Goal: Task Accomplishment & Management: Manage account settings

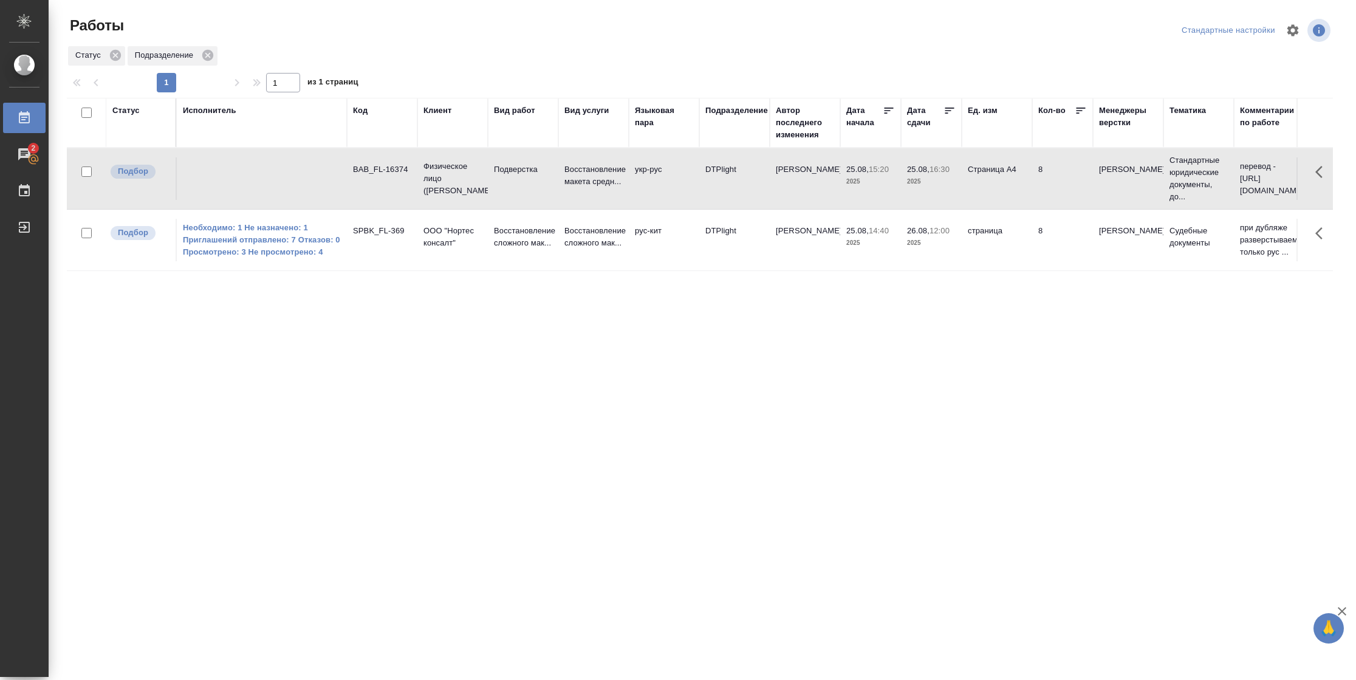
click at [120, 116] on div "Статус" at bounding box center [125, 111] width 27 height 12
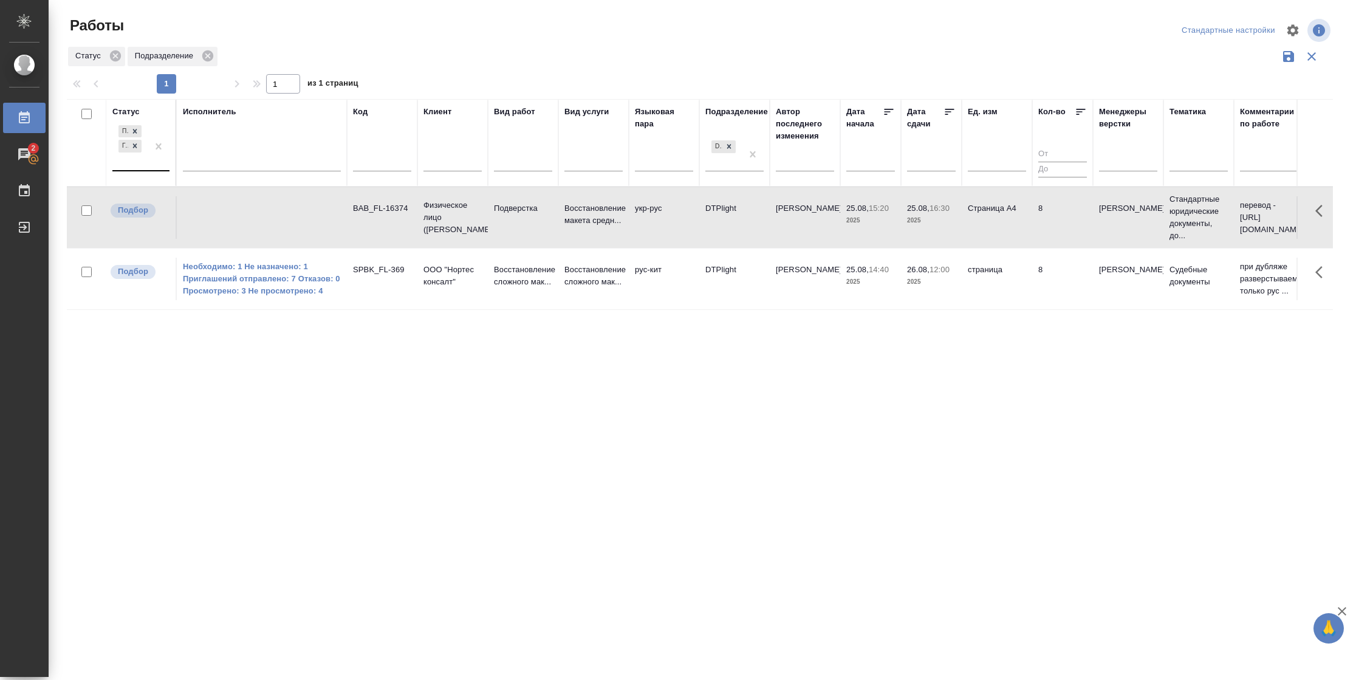
click at [132, 171] on div "Подбор Готов к работе" at bounding box center [140, 147] width 57 height 49
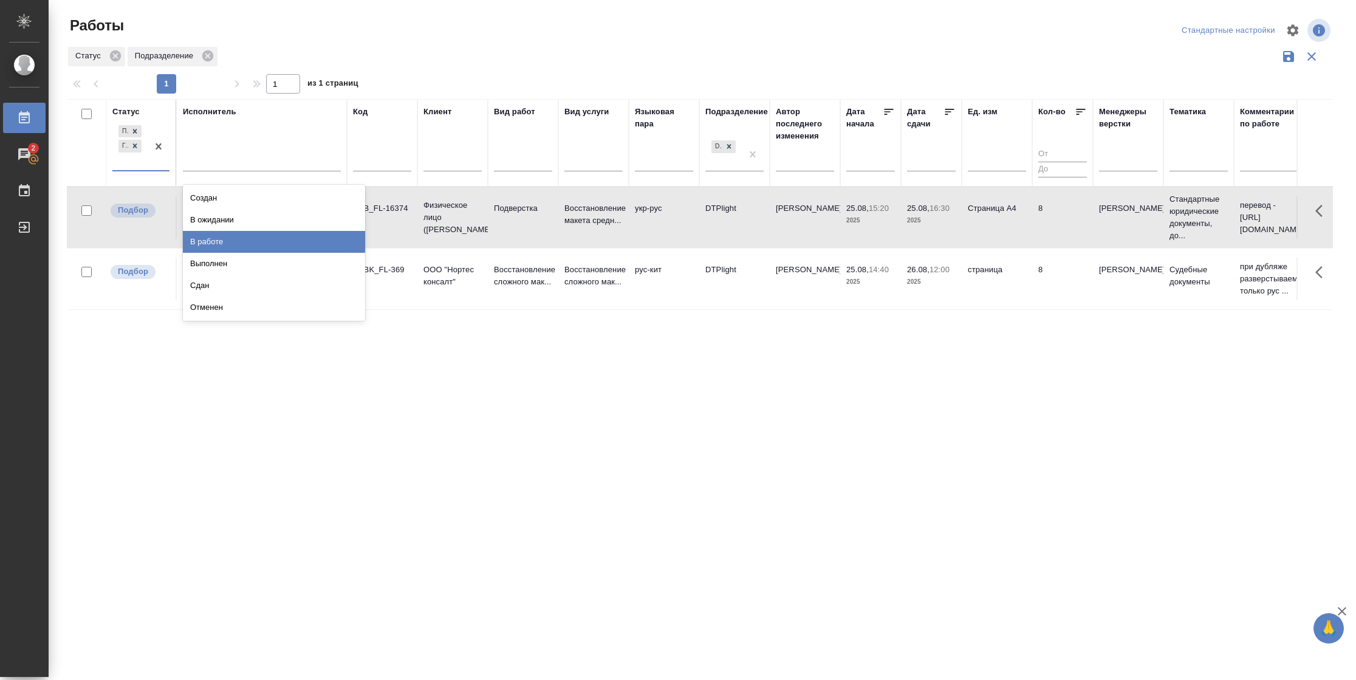
click at [218, 242] on div "В работе" at bounding box center [274, 242] width 182 height 22
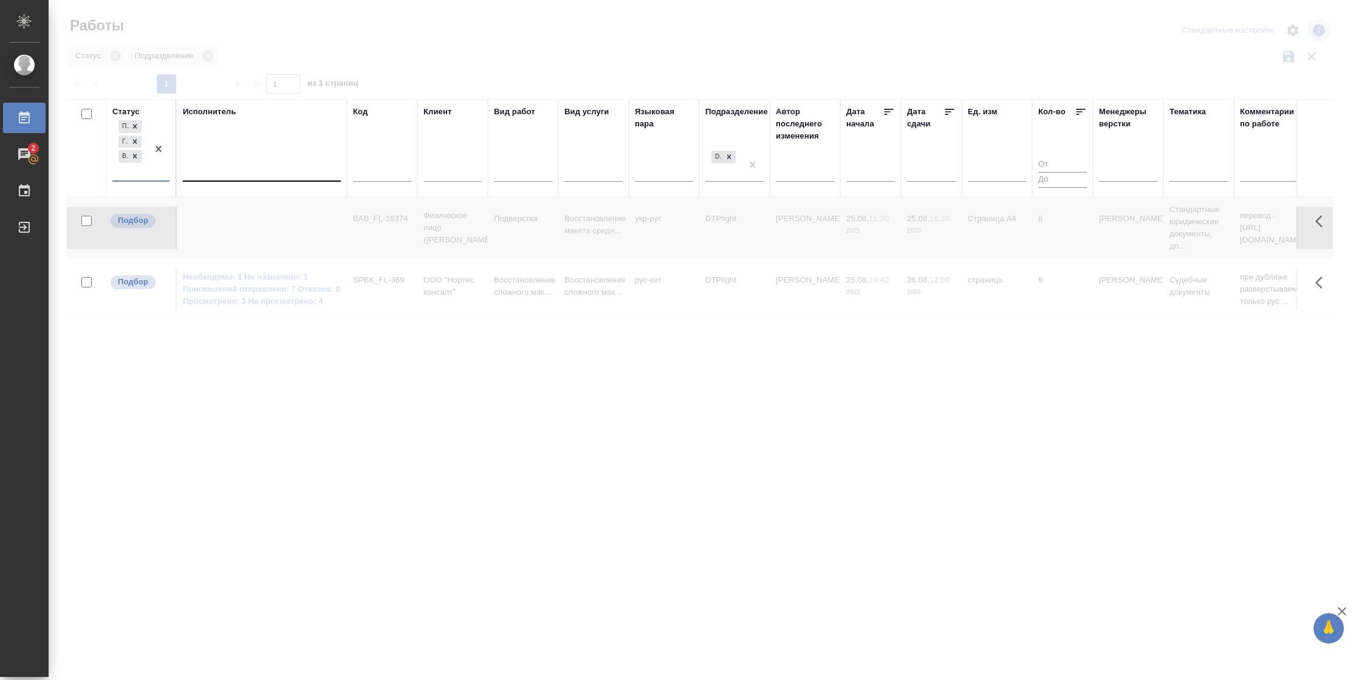
click at [229, 169] on div at bounding box center [262, 169] width 158 height 18
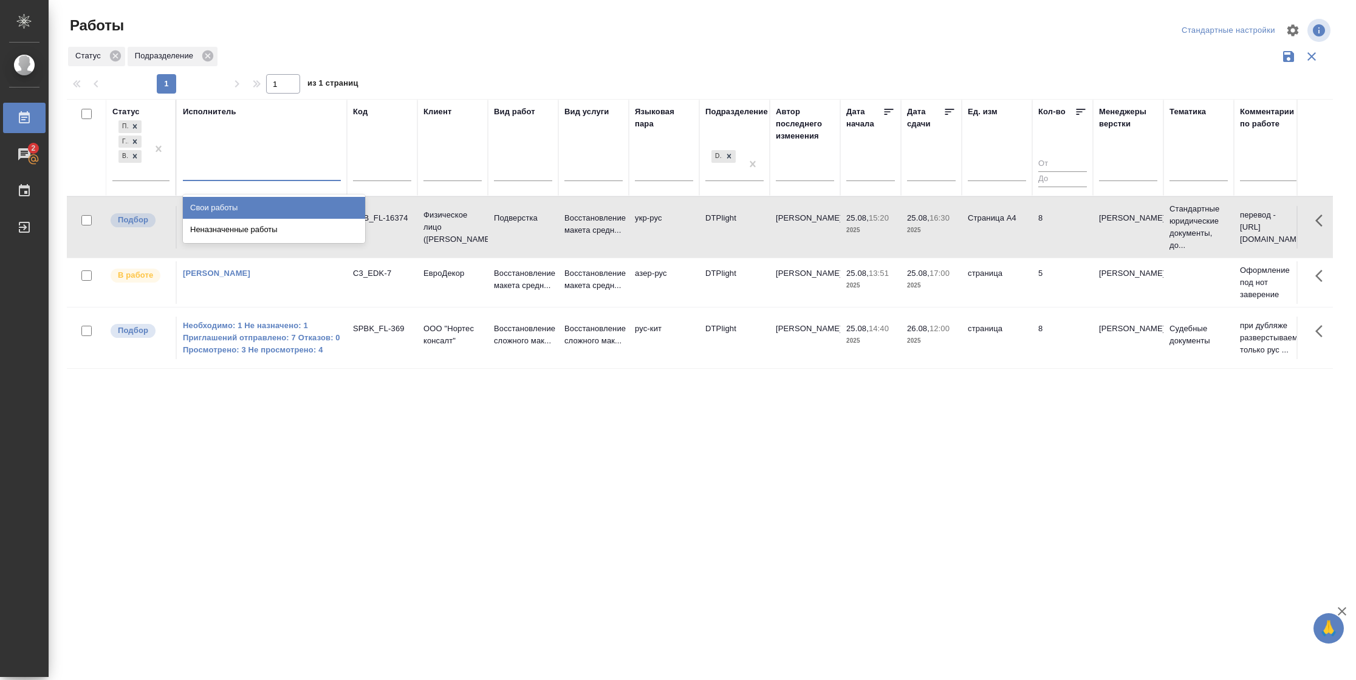
click at [220, 208] on div "Свои работы" at bounding box center [274, 208] width 182 height 22
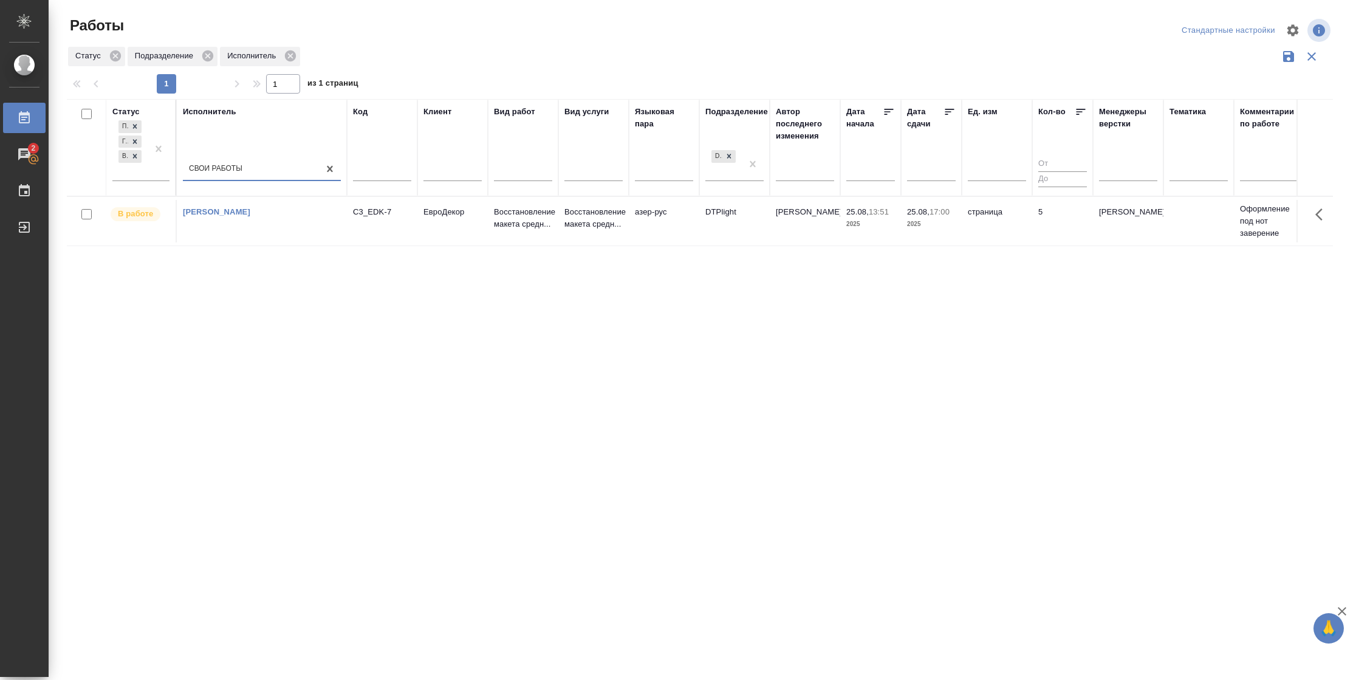
click at [928, 242] on td "25.08, 17:00 2025" at bounding box center [931, 221] width 61 height 43
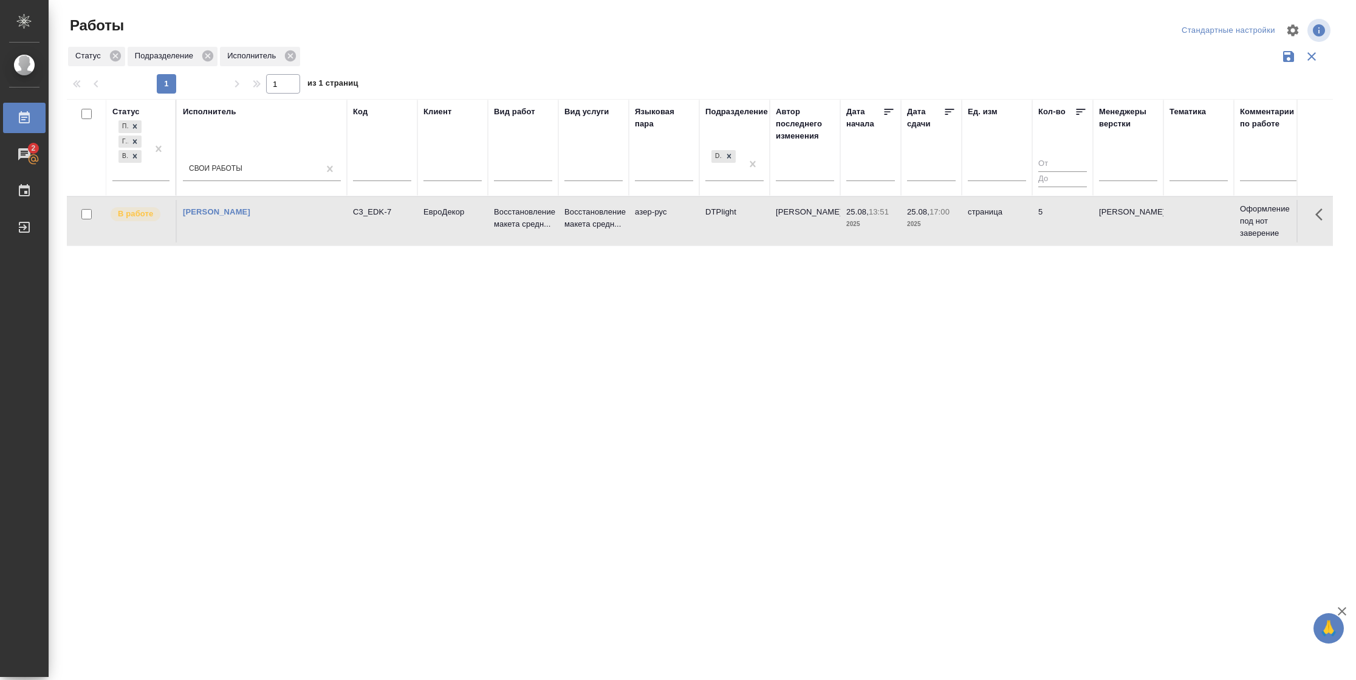
click at [928, 242] on td "25.08, 17:00 2025" at bounding box center [931, 221] width 61 height 43
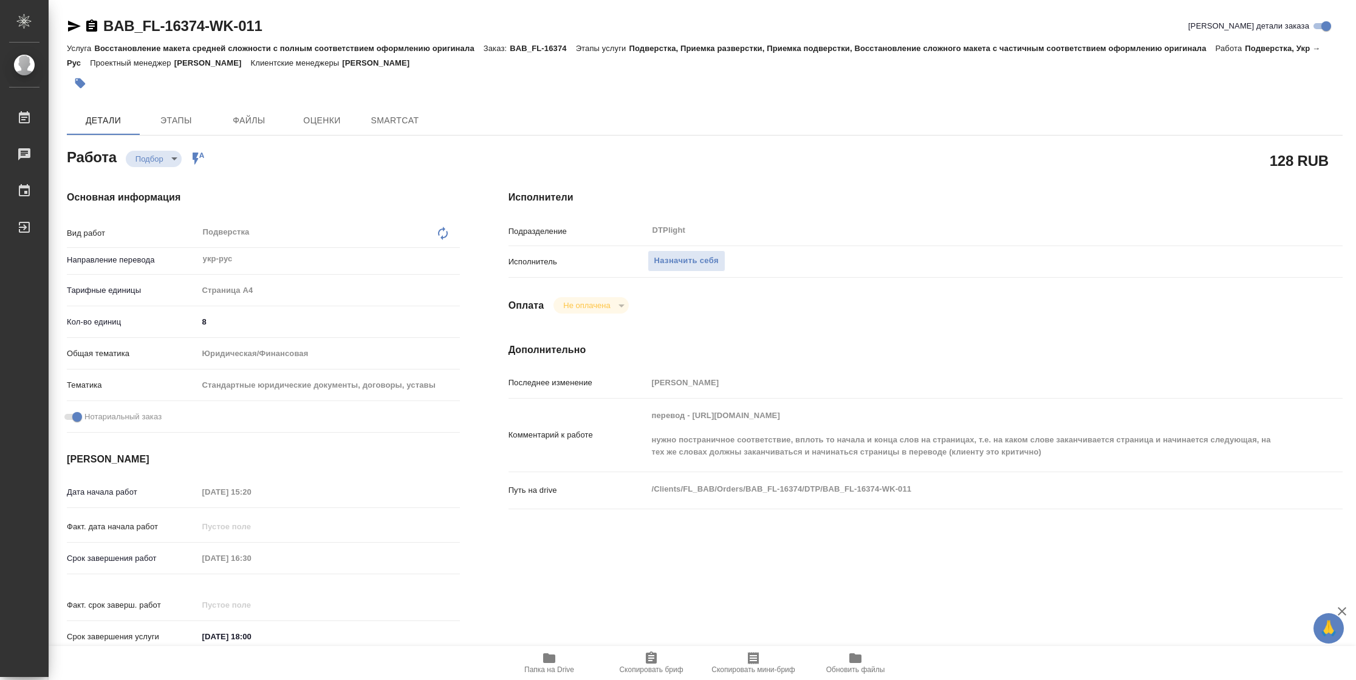
type textarea "x"
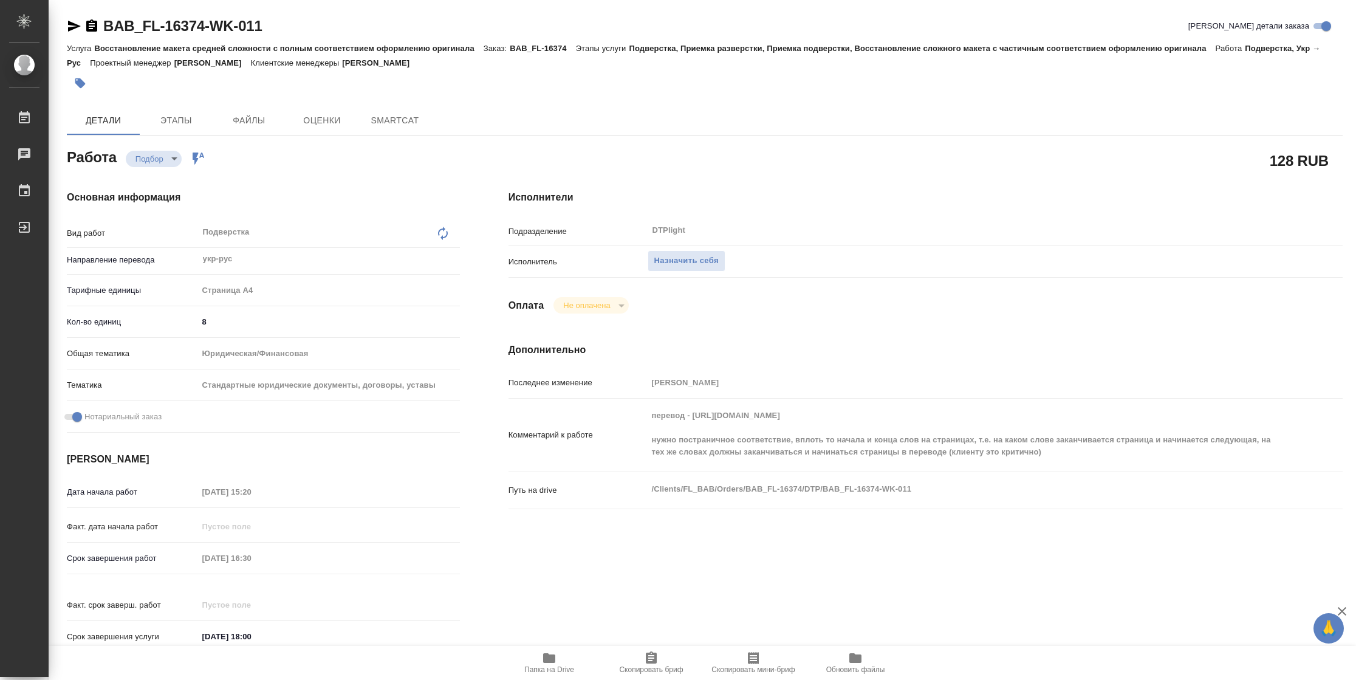
type textarea "x"
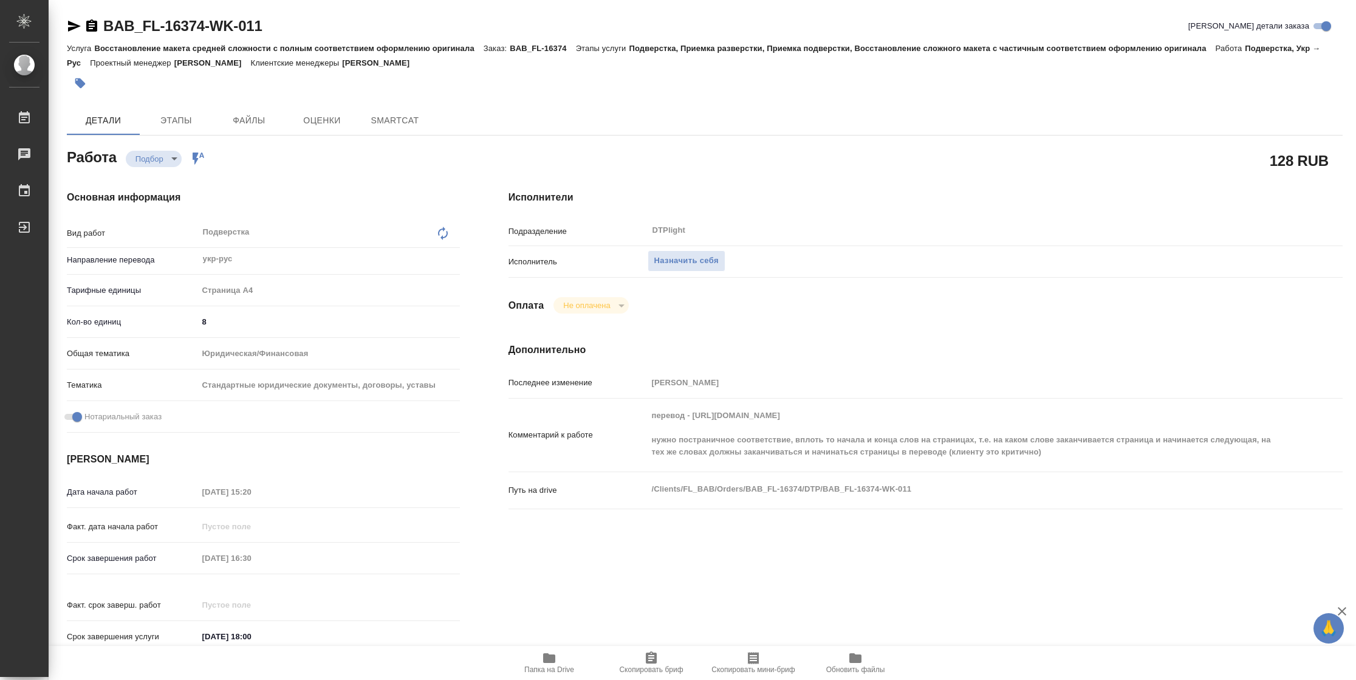
type textarea "x"
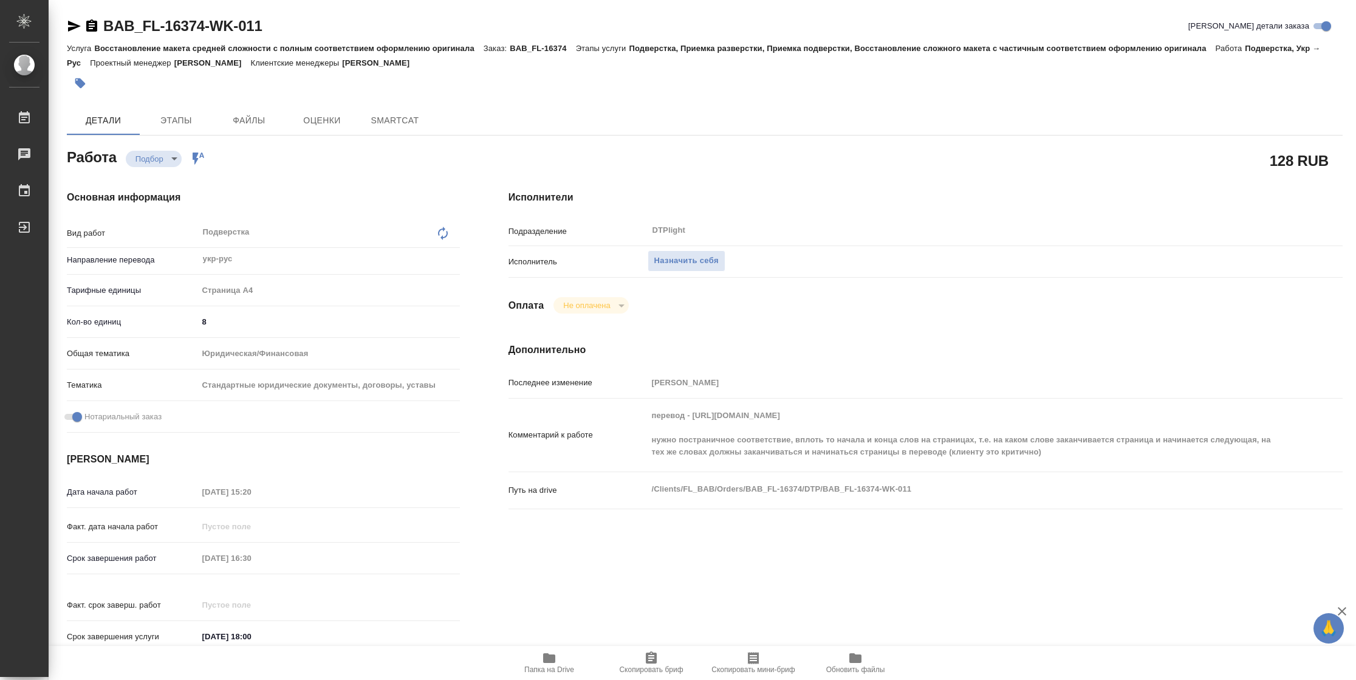
type textarea "x"
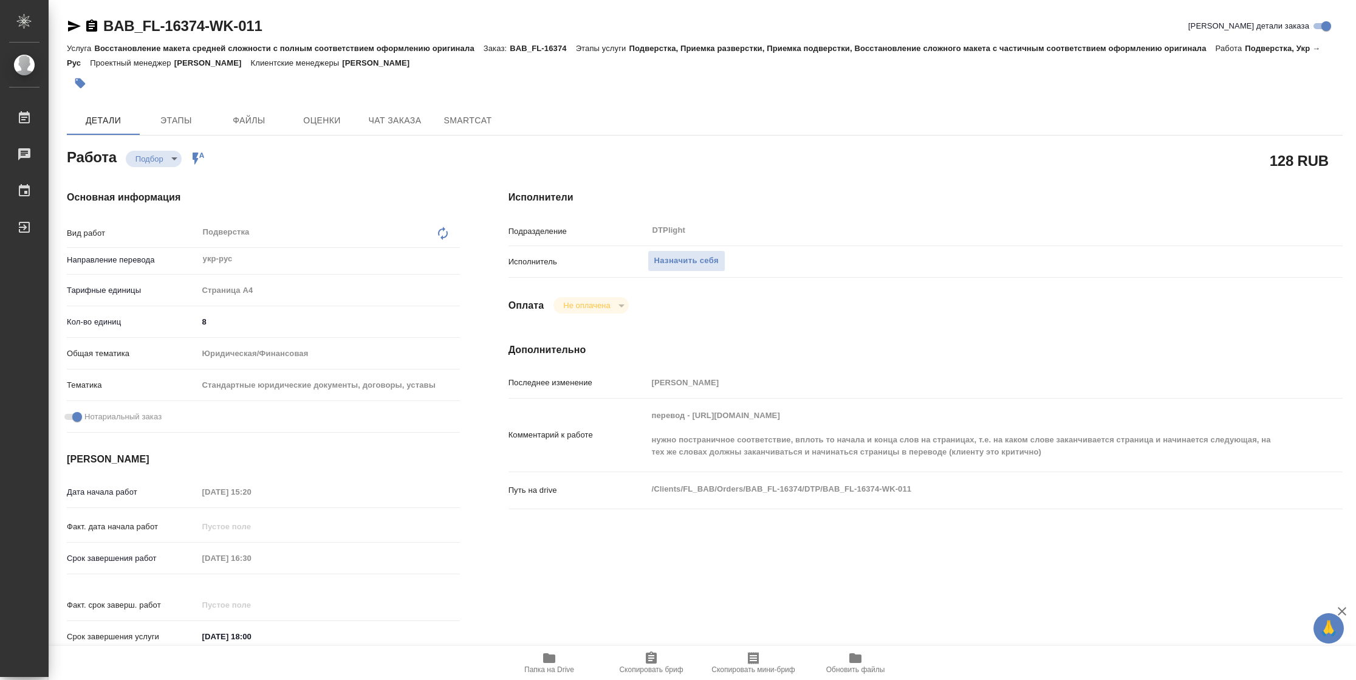
type textarea "x"
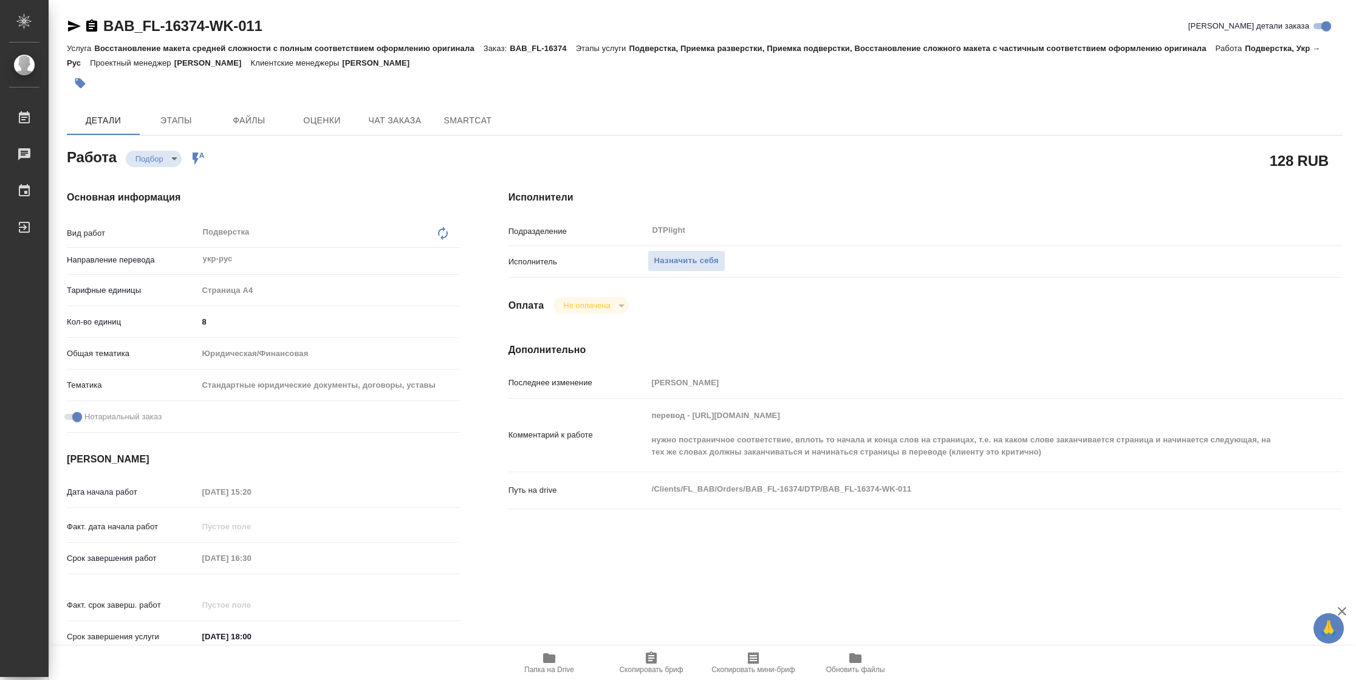
type textarea "x"
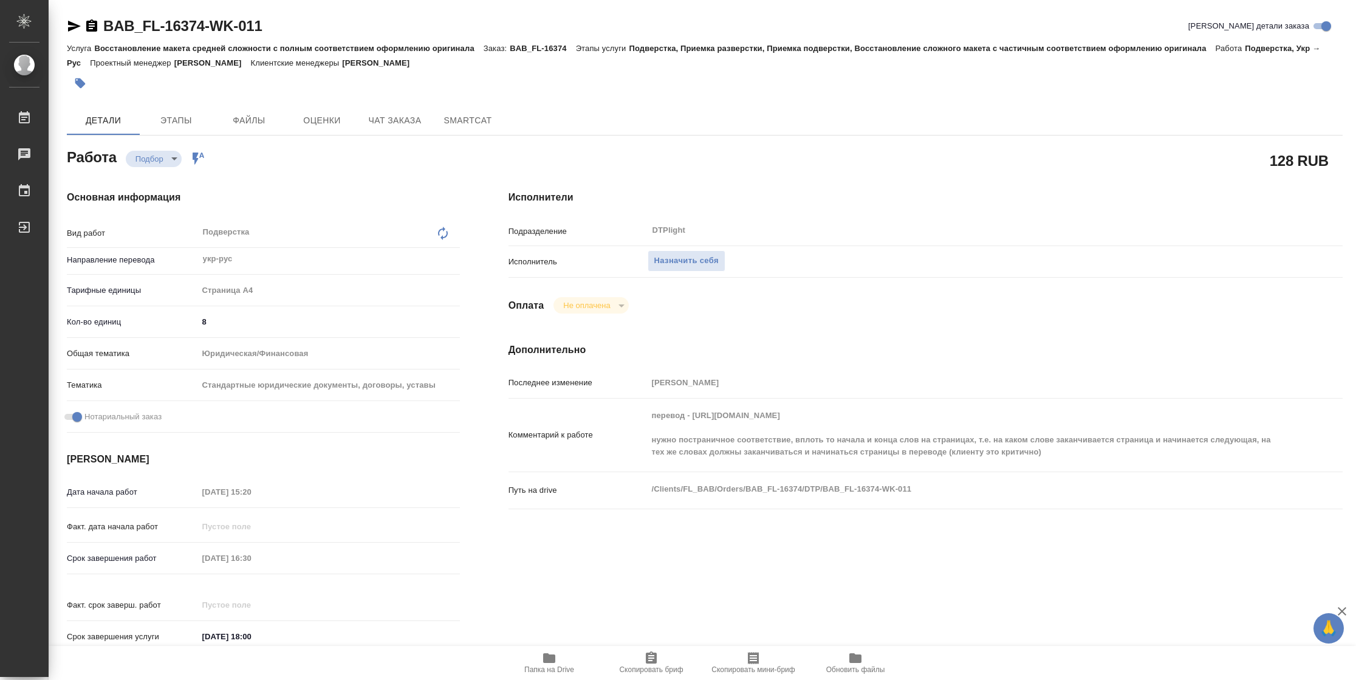
click at [566, 674] on span "Папка на Drive" at bounding box center [549, 669] width 50 height 9
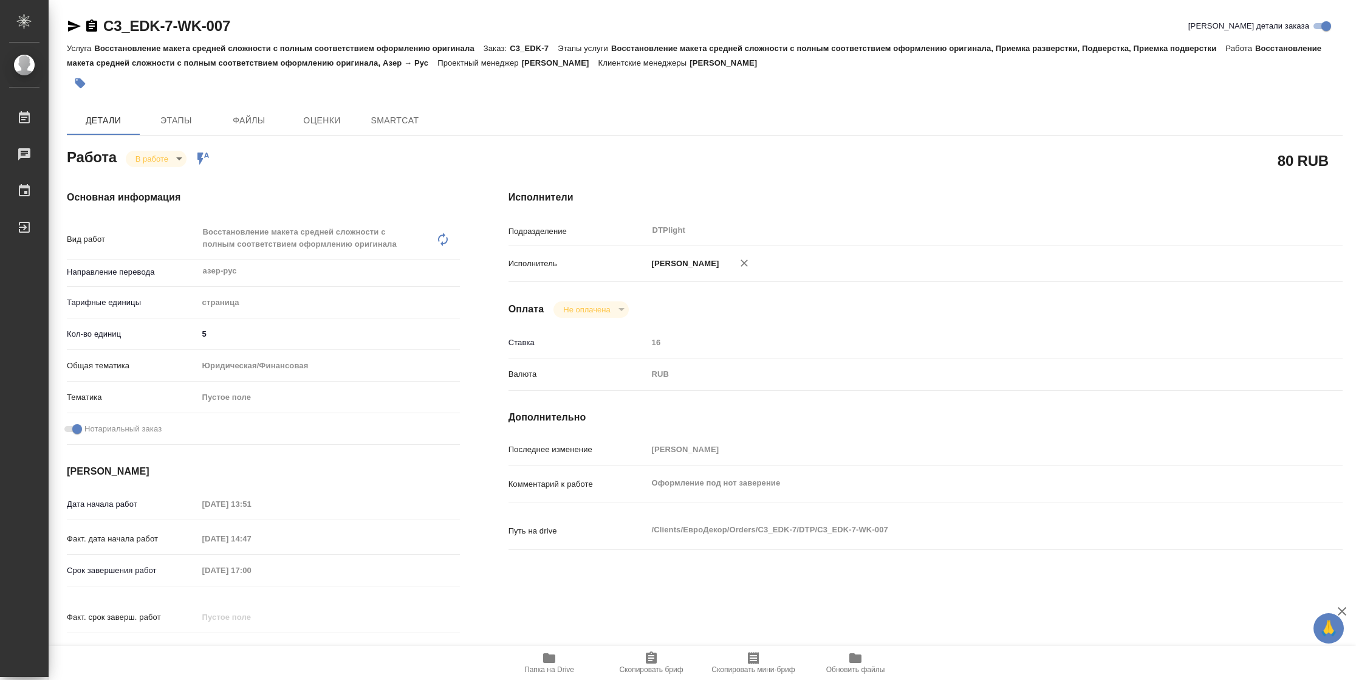
type textarea "x"
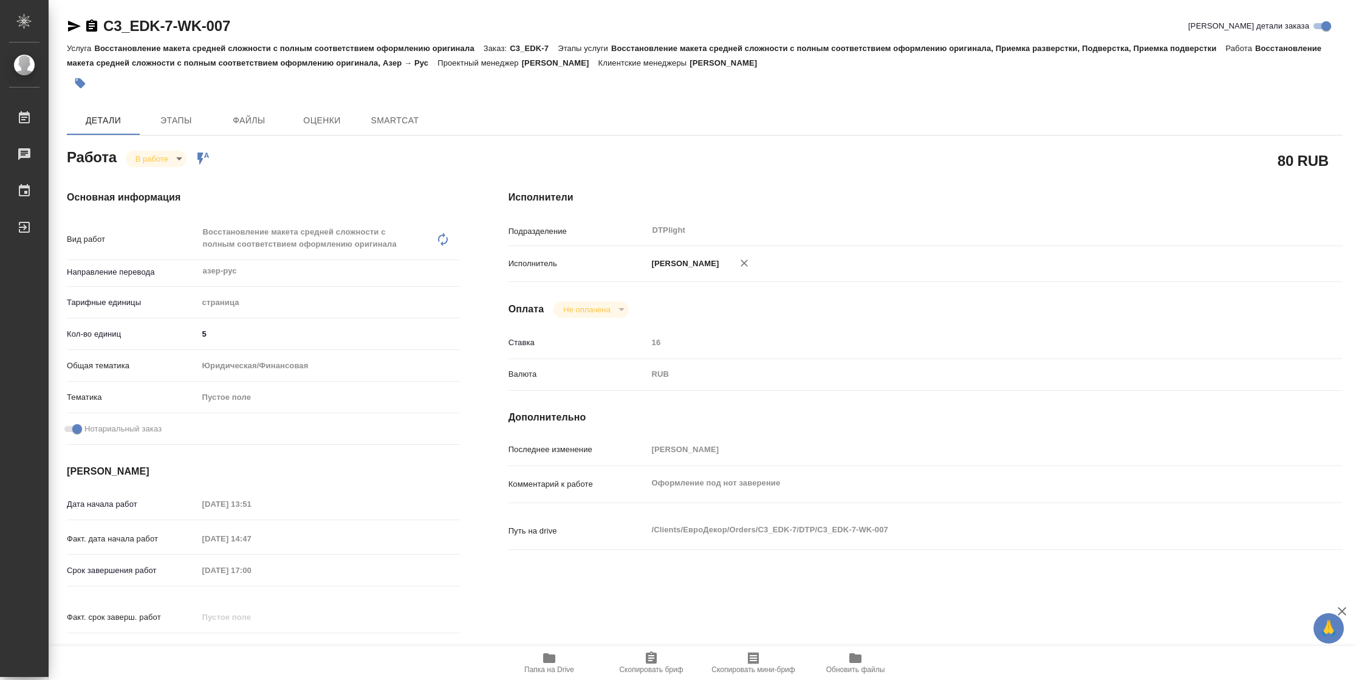
type textarea "x"
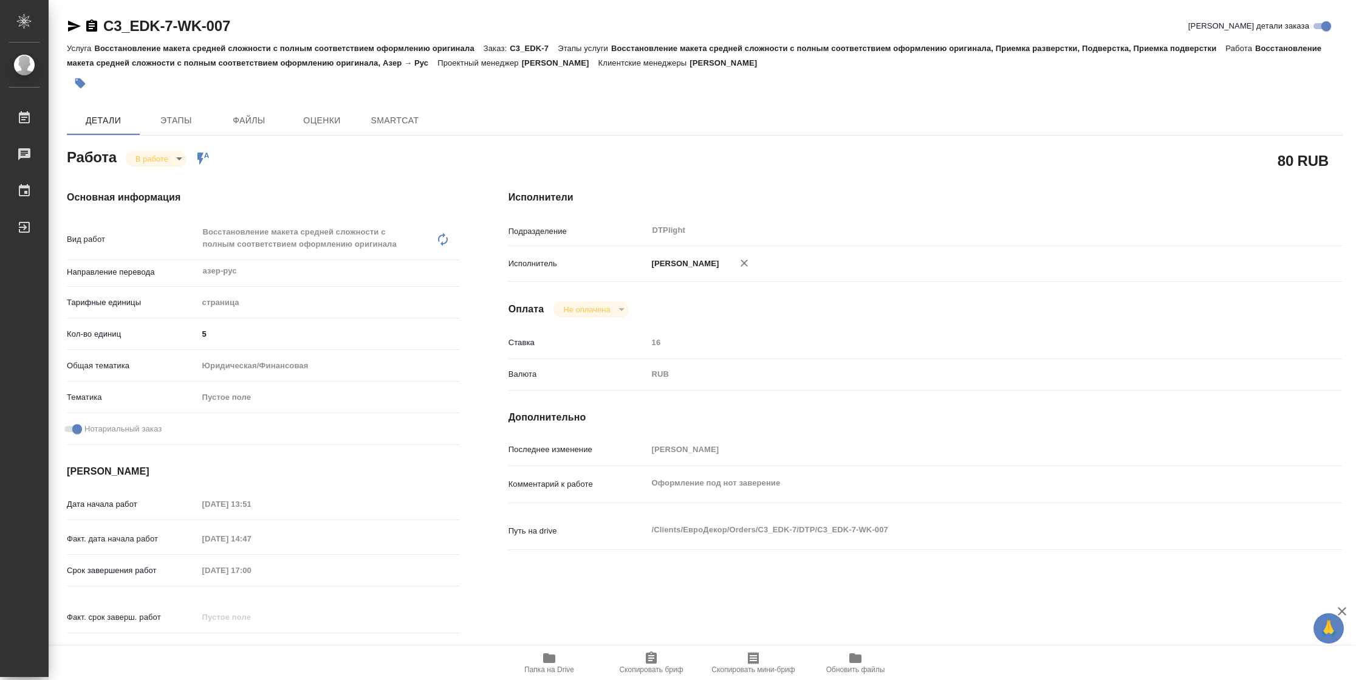
type textarea "x"
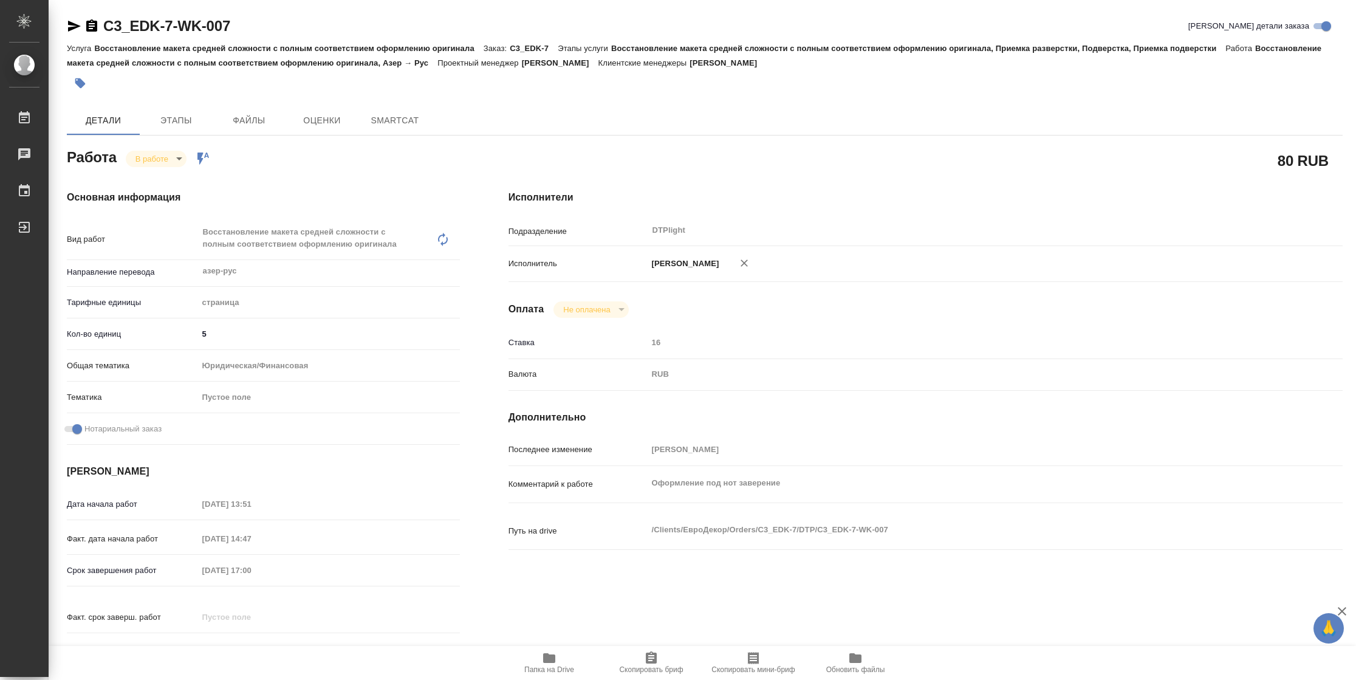
type textarea "x"
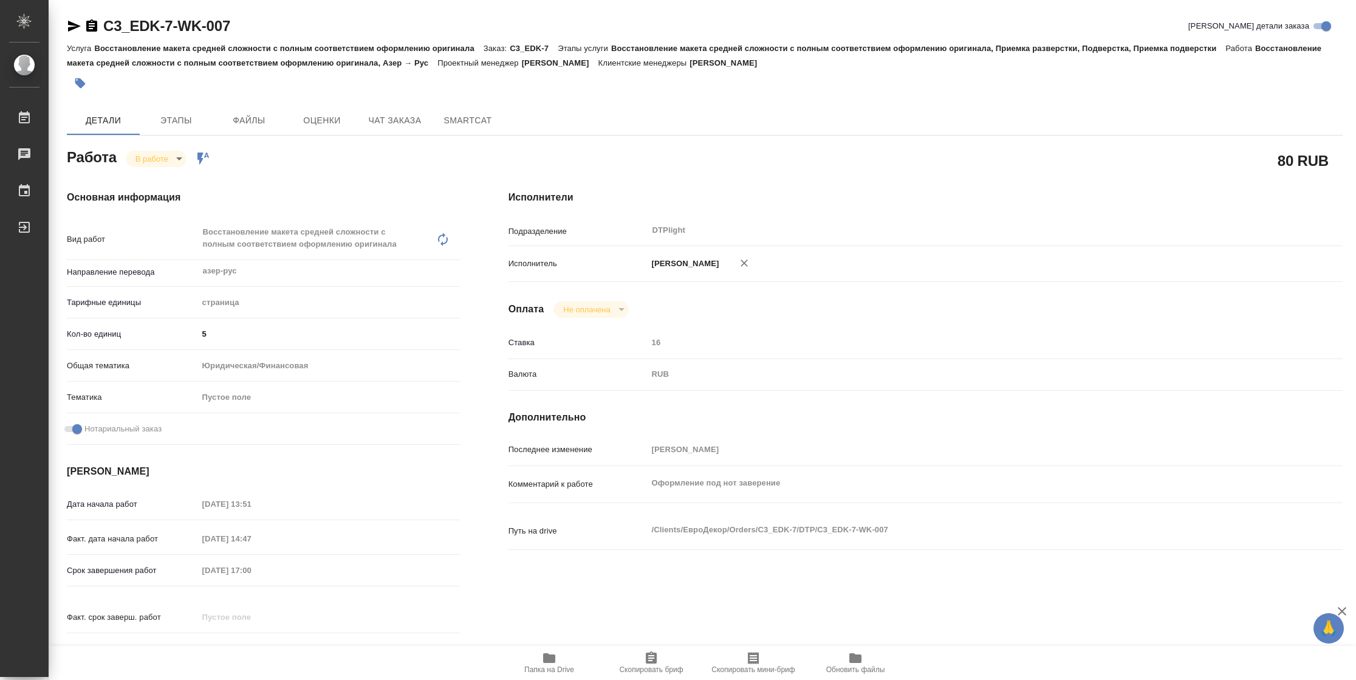
click at [538, 665] on span "Папка на Drive" at bounding box center [549, 669] width 50 height 9
type textarea "x"
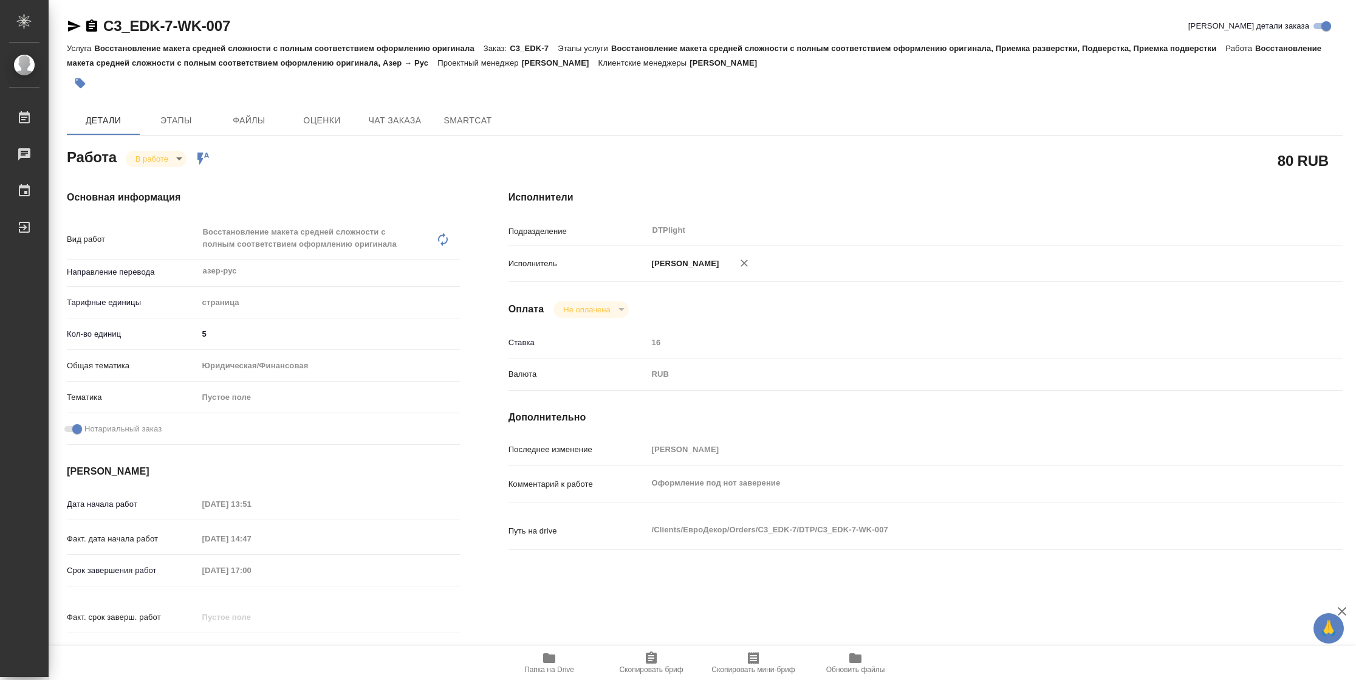
type textarea "x"
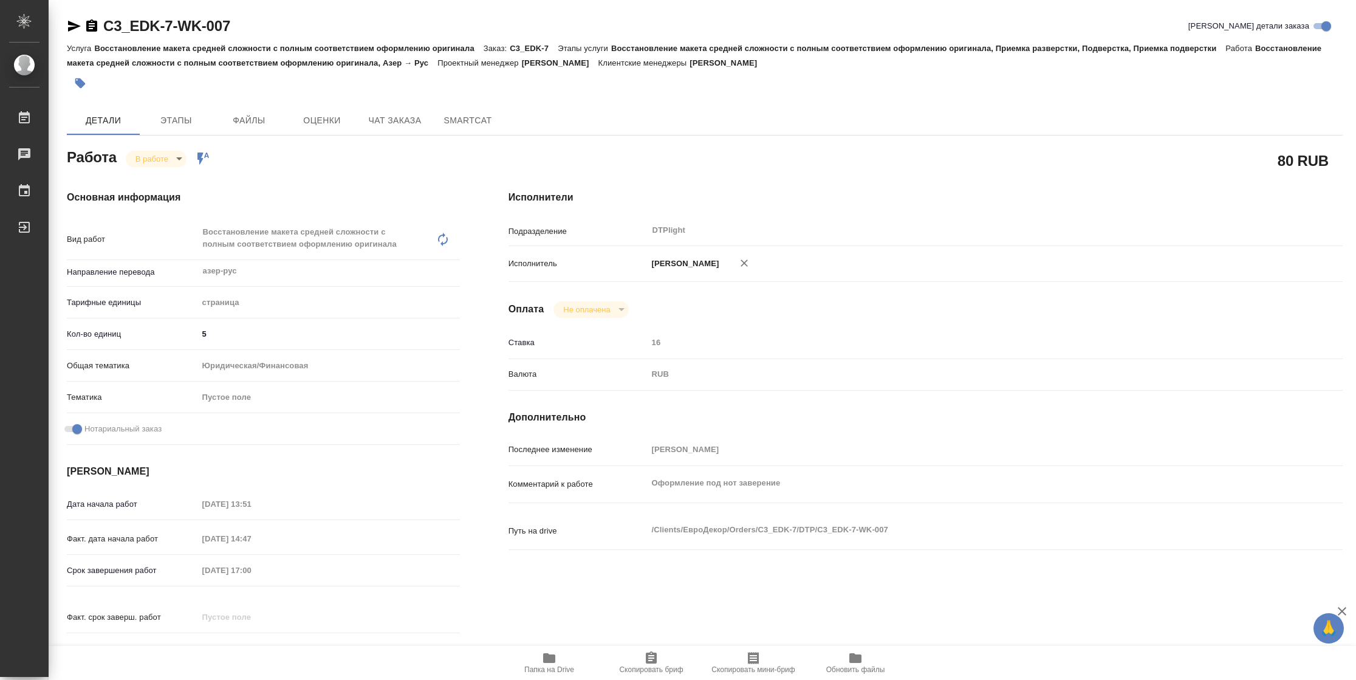
type textarea "x"
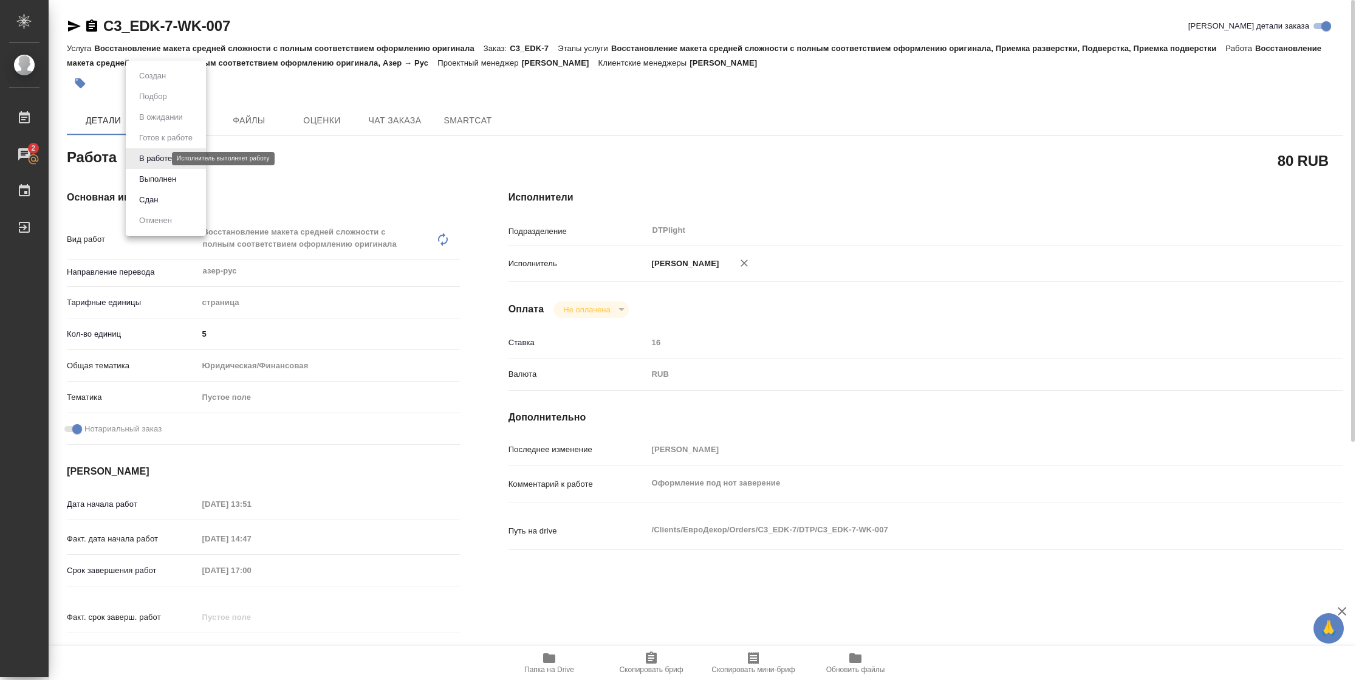
click at [157, 160] on body "🙏 .cls-1 fill:#fff; AWATERA Vasilyeva Natalia Работы 2 Чаты График Выйти C3_EDK…" at bounding box center [678, 340] width 1356 height 680
click at [158, 174] on button "Выполнен" at bounding box center [158, 179] width 44 height 13
click at [78, 26] on icon "button" at bounding box center [74, 26] width 13 height 11
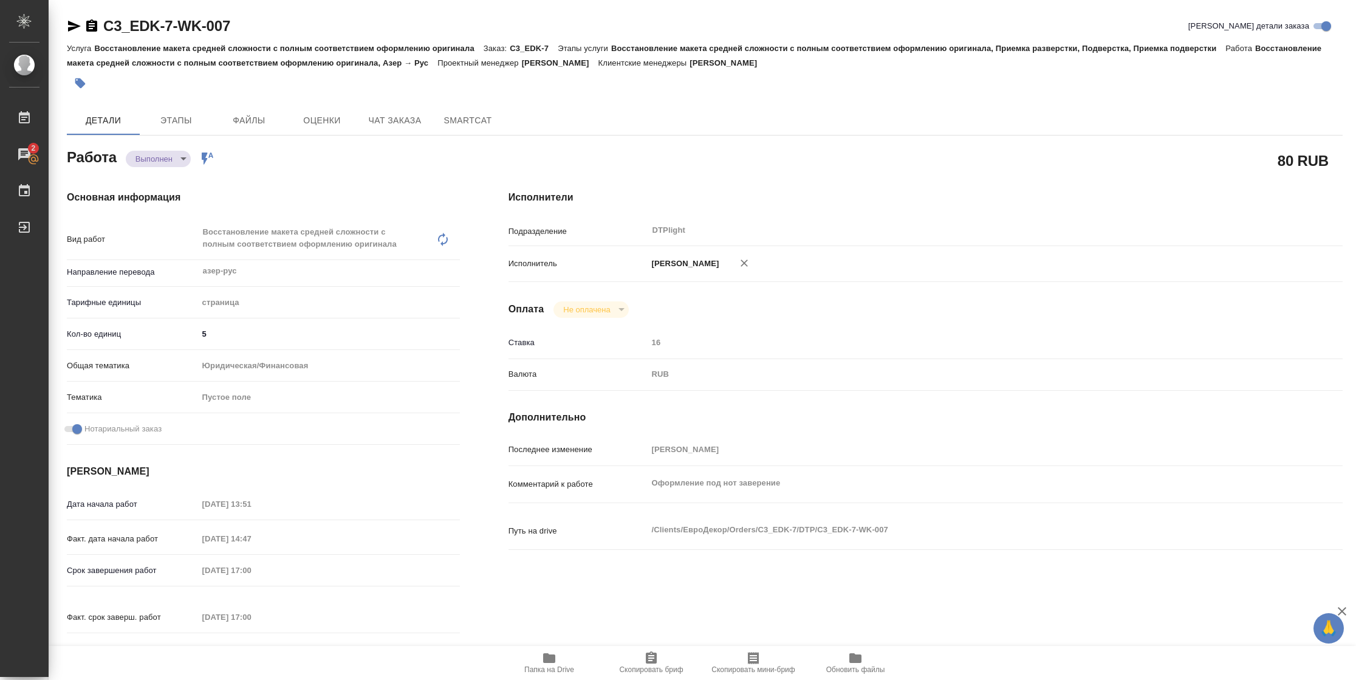
type textarea "x"
